Goal: Information Seeking & Learning: Find specific fact

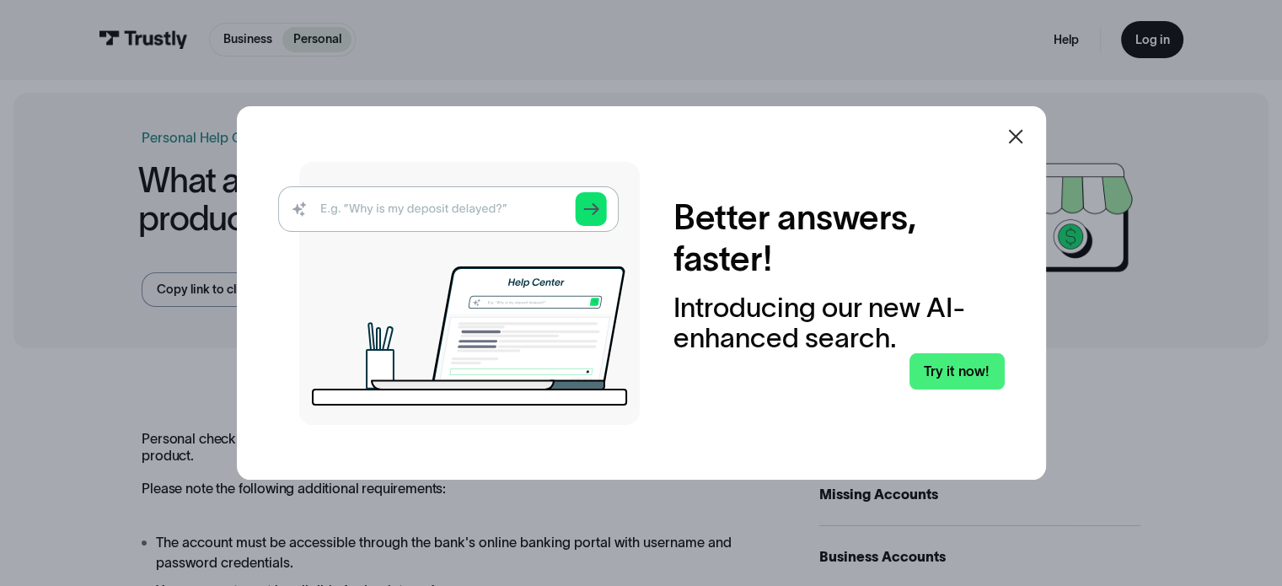
click at [1026, 129] on icon at bounding box center [1016, 136] width 20 height 20
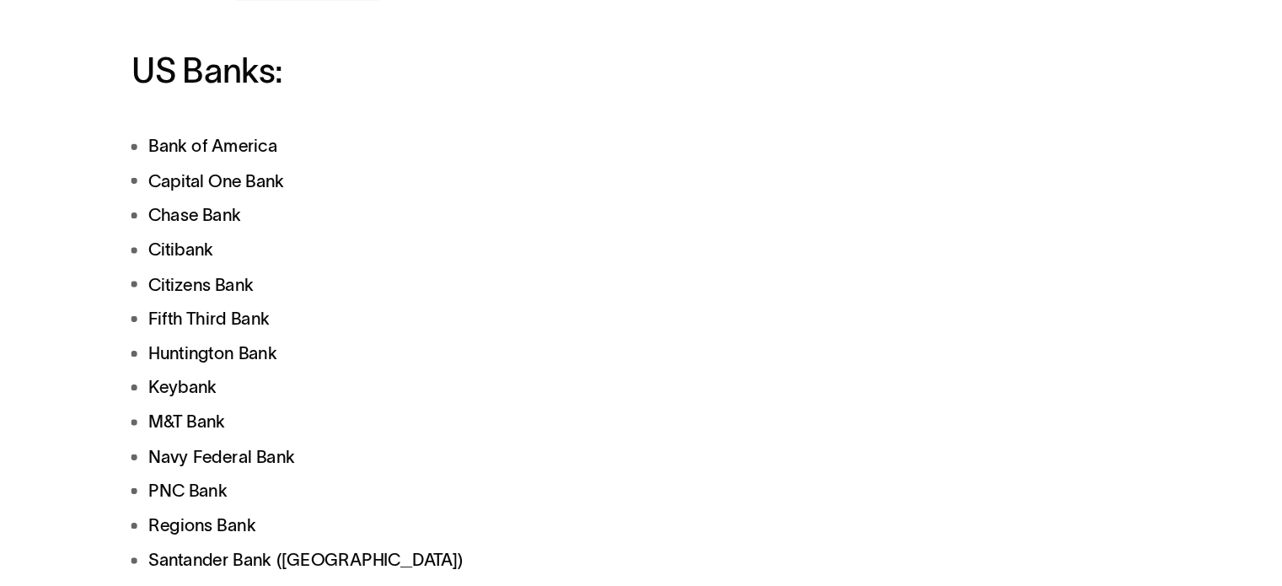
scroll to position [466, 0]
click at [313, 181] on li "Bank of America" at bounding box center [463, 173] width 642 height 21
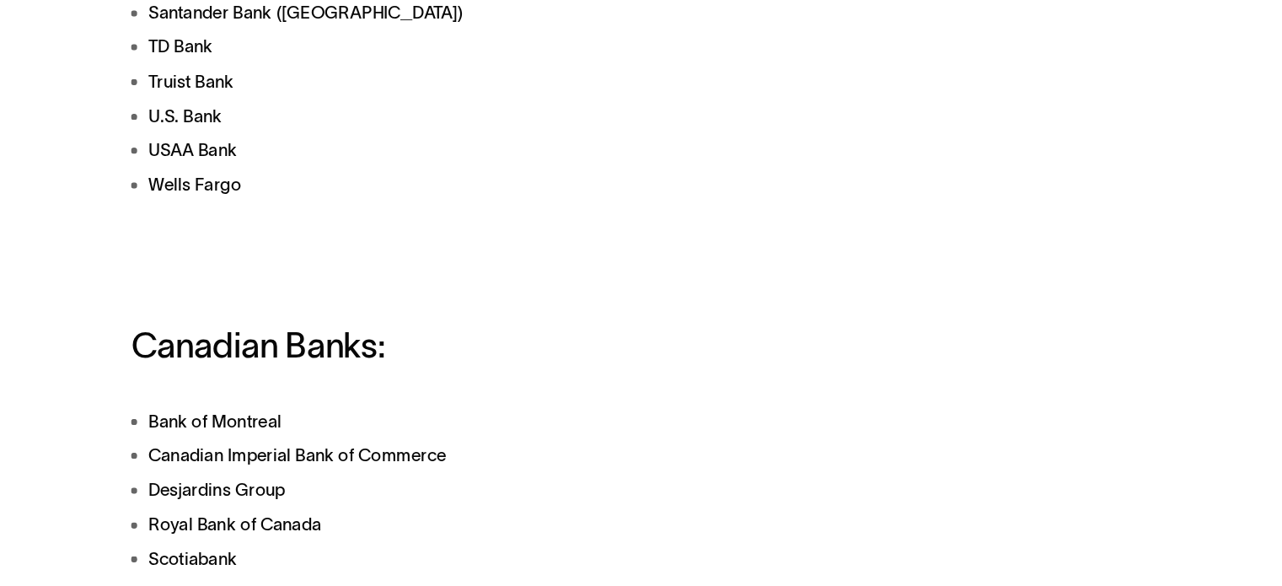
scroll to position [852, 0]
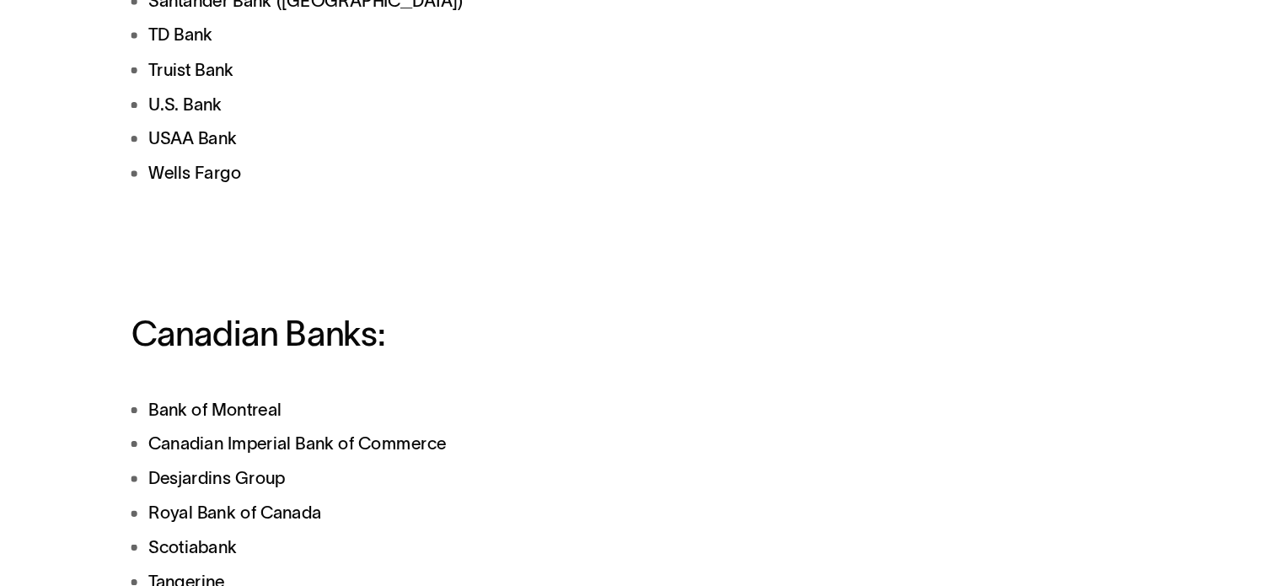
click at [402, 246] on ul "Bank of America Capital One Bank Chase Bank Citibank Citizens Bank Fifth Third …" at bounding box center [463, 21] width 642 height 489
click at [383, 137] on li "TD Bank" at bounding box center [463, 145] width 642 height 21
click at [388, 245] on ul "Bank of America Capital One Bank Chase Bank Citibank Citizens Bank Fifth Third …" at bounding box center [463, 21] width 642 height 489
click at [388, 239] on li "USAA Bank" at bounding box center [463, 228] width 642 height 21
click at [403, 299] on div "Trustly works with most banks and financial institutions in the [GEOGRAPHIC_DAT…" at bounding box center [463, 292] width 642 height 1501
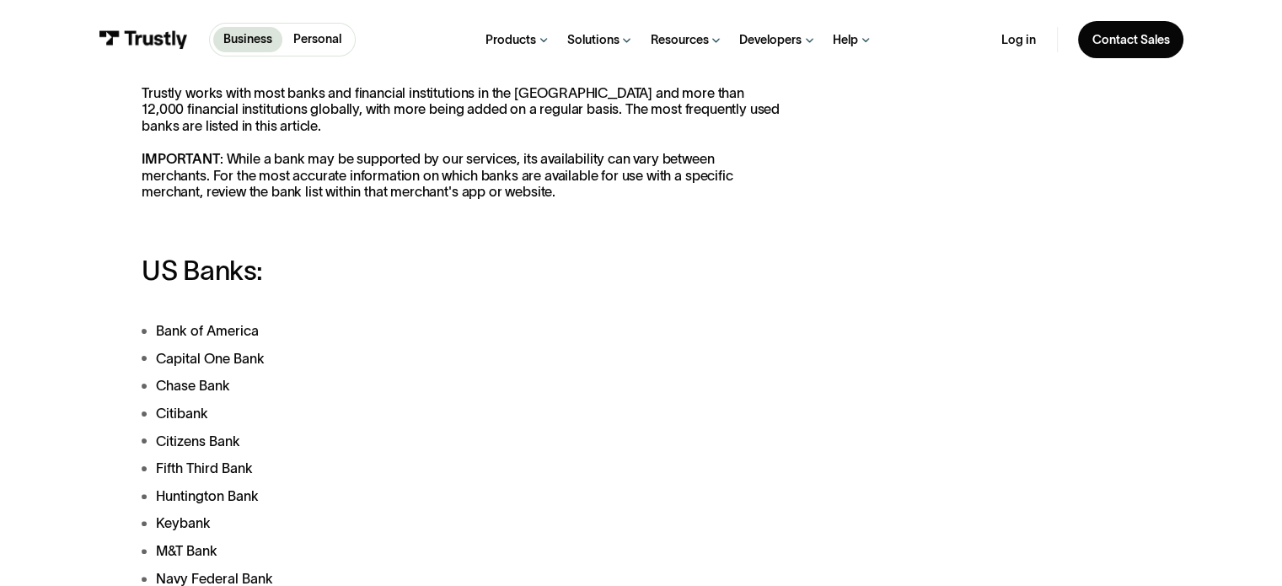
scroll to position [309, 0]
